Goal: Information Seeking & Learning: Learn about a topic

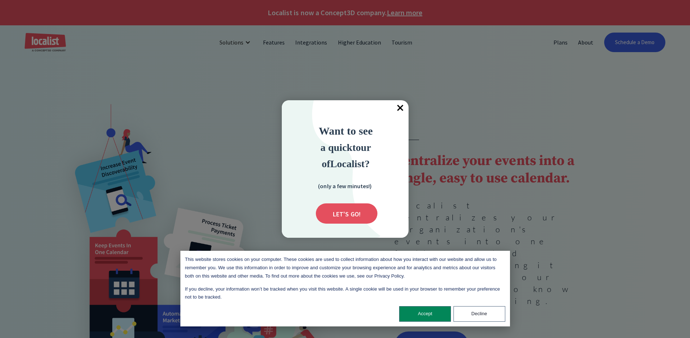
click at [403, 107] on span "×" at bounding box center [401, 108] width 16 height 16
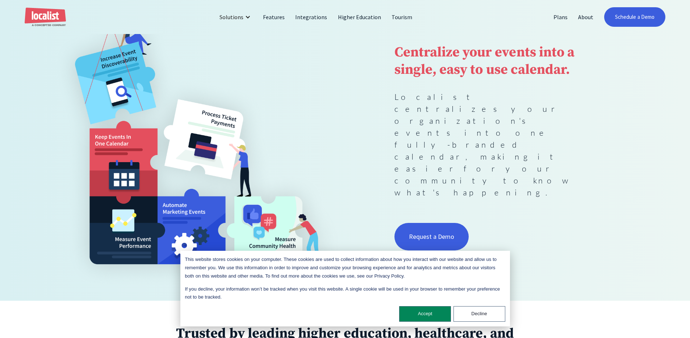
scroll to position [125, 0]
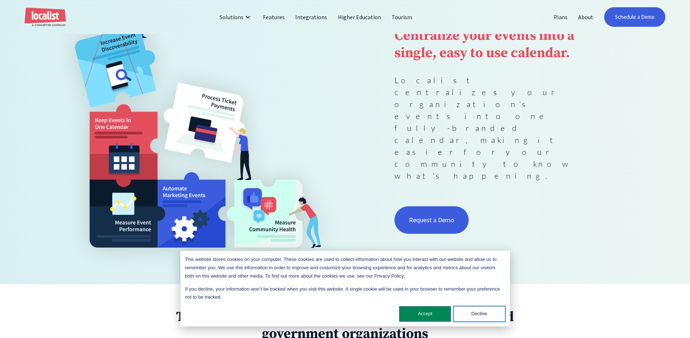
click at [479, 314] on button "Decline" at bounding box center [480, 315] width 52 height 16
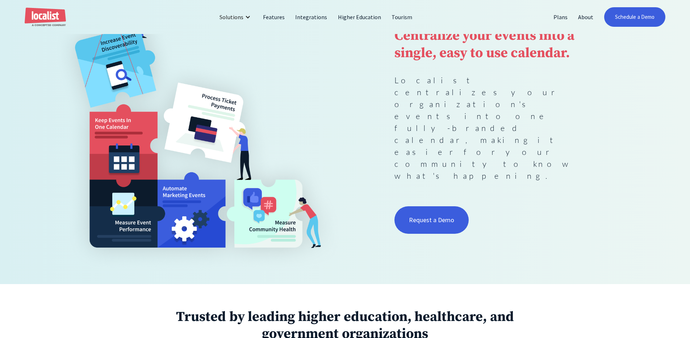
scroll to position [0, 0]
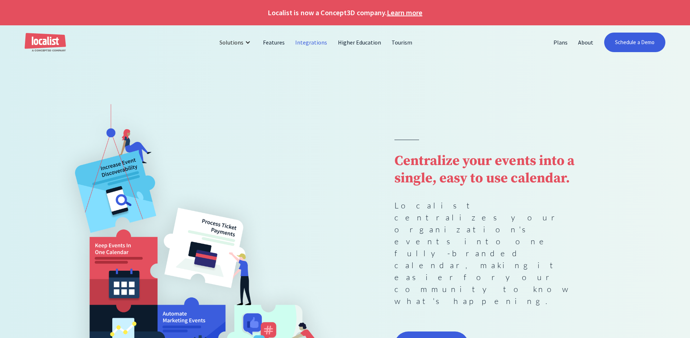
click at [313, 40] on link "Integrations" at bounding box center [311, 42] width 42 height 17
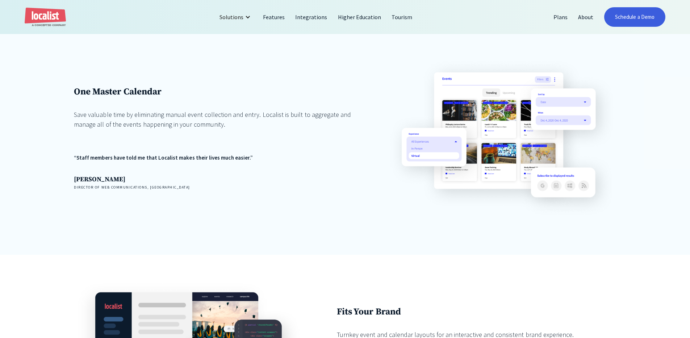
scroll to position [567, 0]
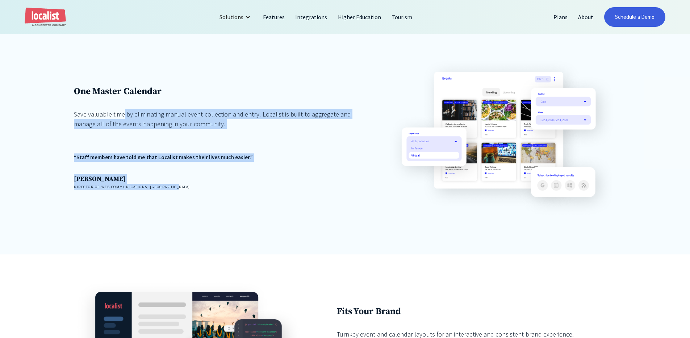
drag, startPoint x: 210, startPoint y: 169, endPoint x: 282, endPoint y: 222, distance: 88.8
click at [282, 222] on div "One Master Calendar Save valuable time by eliminating manual event collection a…" at bounding box center [345, 144] width 690 height 222
click at [351, 209] on div "One Master Calendar Save valuable time by eliminating manual event collection a…" at bounding box center [213, 138] width 279 height 160
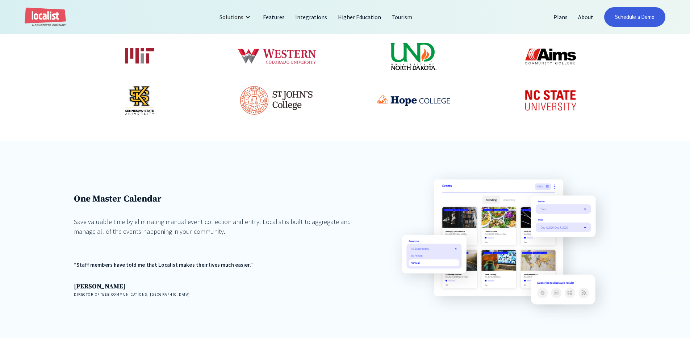
click at [360, 203] on div "One Master Calendar Save valuable time by eliminating manual event collection a…" at bounding box center [345, 246] width 542 height 160
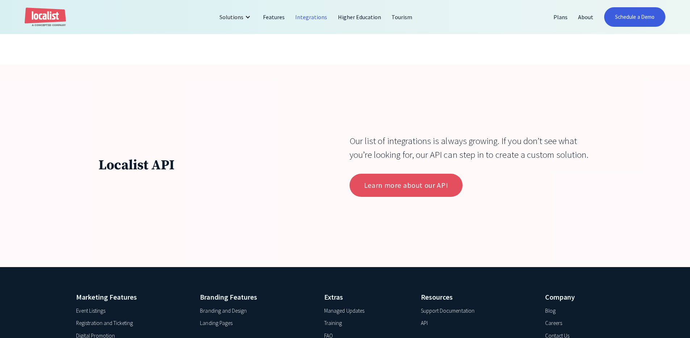
scroll to position [2732, 0]
